Goal: Task Accomplishment & Management: Use online tool/utility

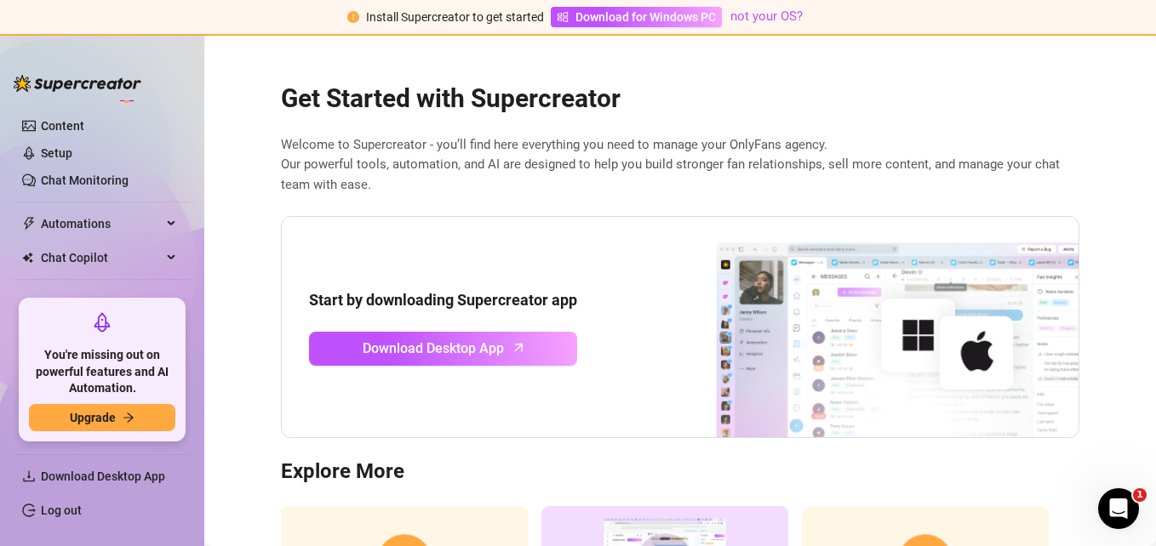
scroll to position [72, 0]
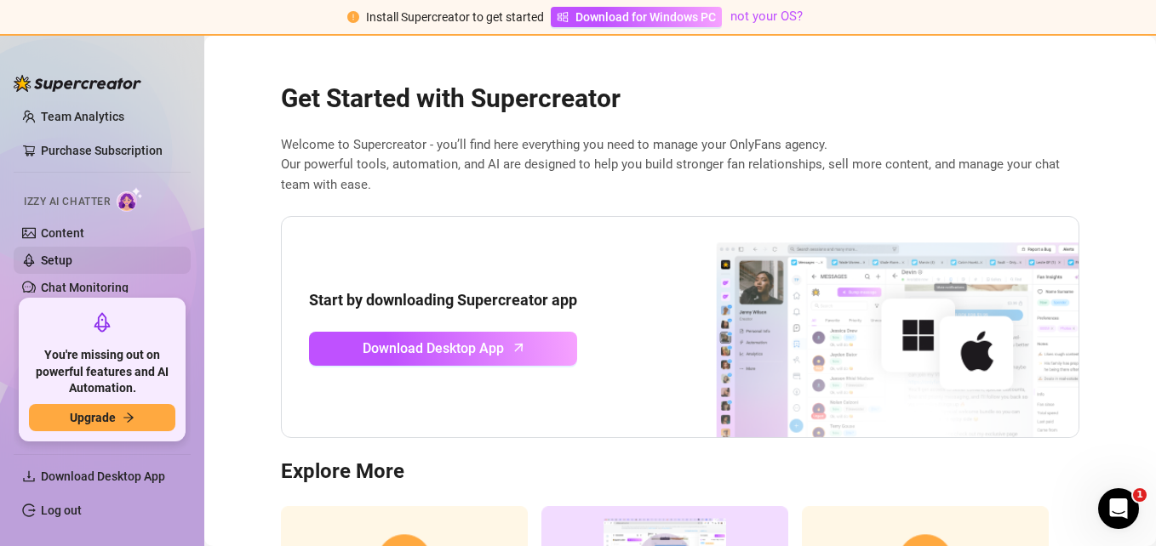
click at [72, 255] on link "Setup" at bounding box center [56, 261] width 31 height 14
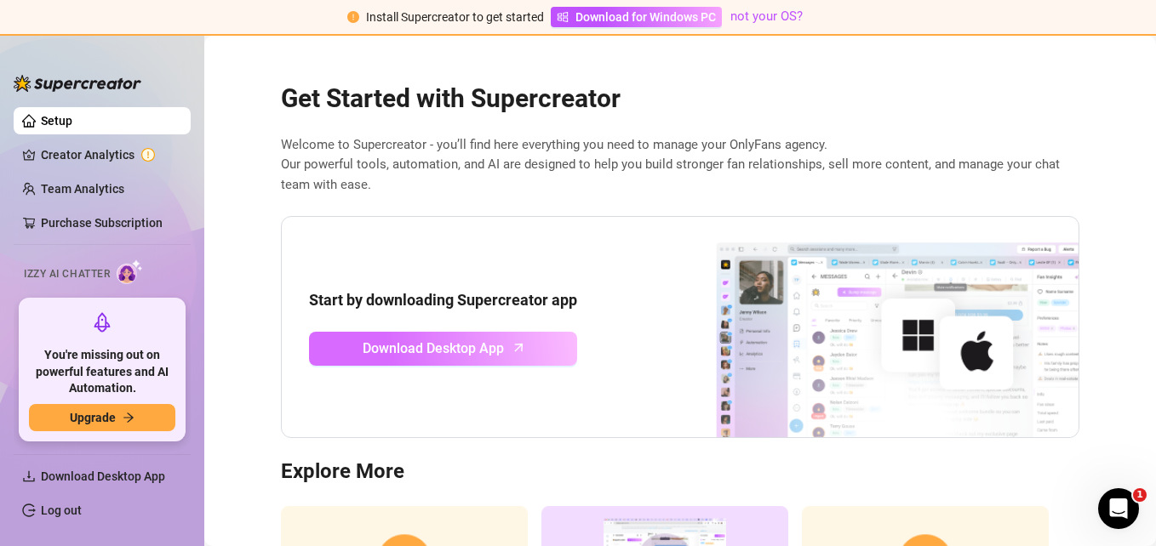
click at [369, 355] on span "Download Desktop App" at bounding box center [433, 348] width 141 height 21
